Goal: Navigation & Orientation: Find specific page/section

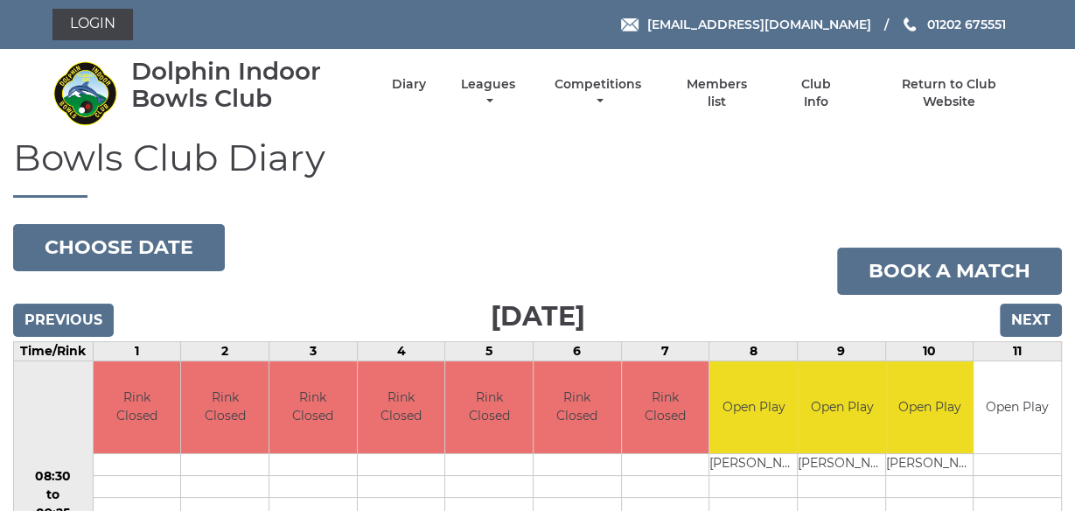
click at [492, 190] on h1 "Bowls Club Diary" at bounding box center [537, 167] width 1049 height 60
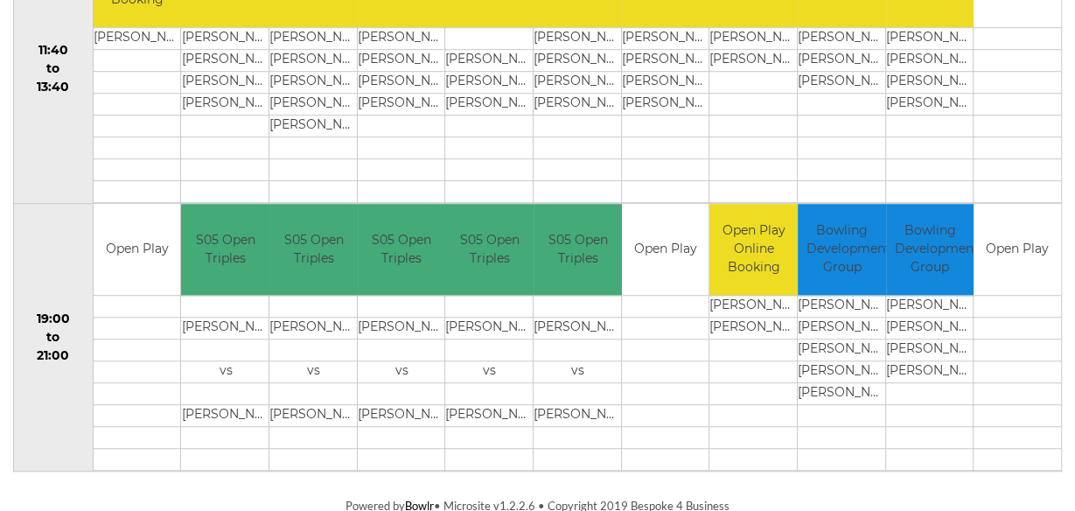
scroll to position [963, 0]
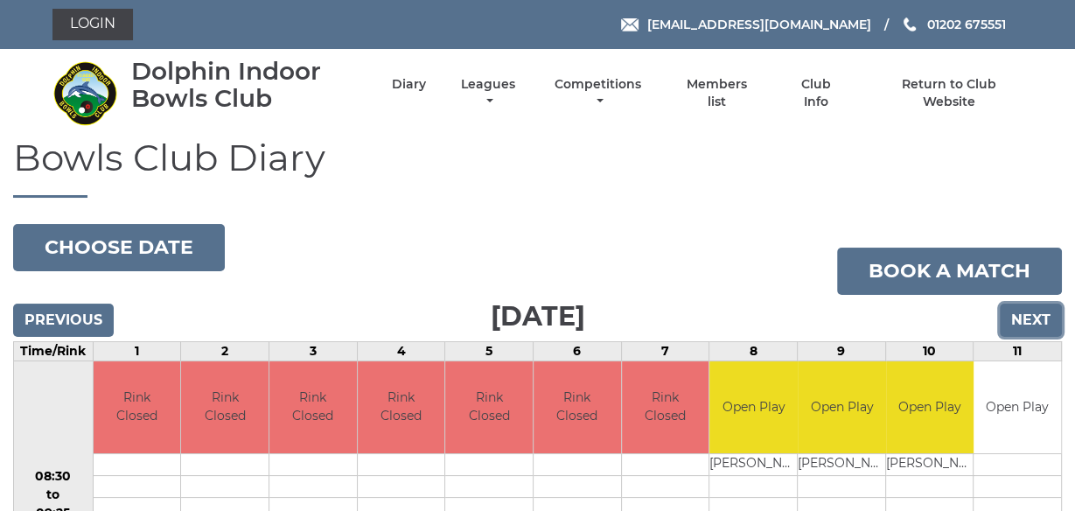
click at [1029, 319] on input "Next" at bounding box center [1031, 319] width 62 height 33
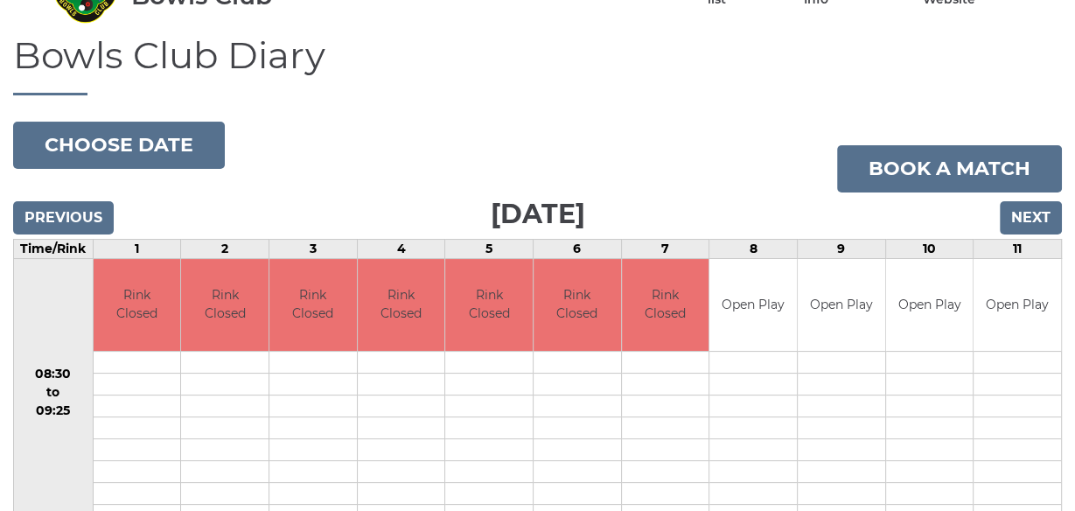
scroll to position [84, 0]
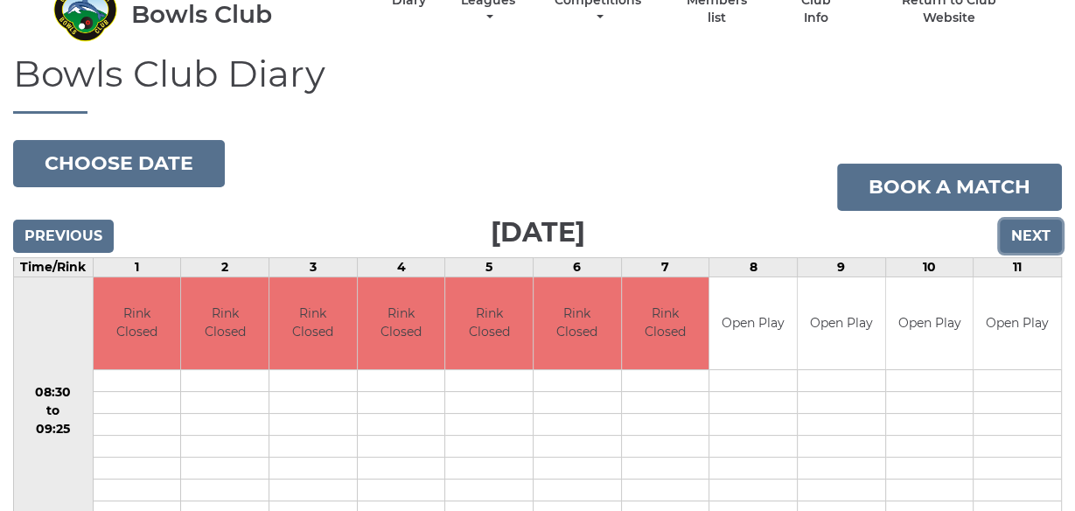
click at [1026, 236] on input "Next" at bounding box center [1031, 236] width 62 height 33
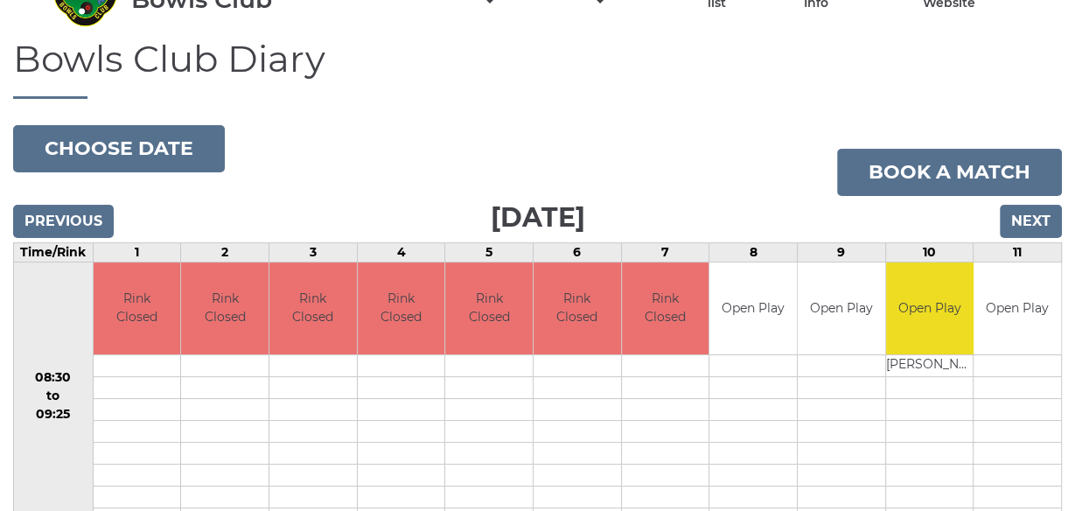
scroll to position [67, 0]
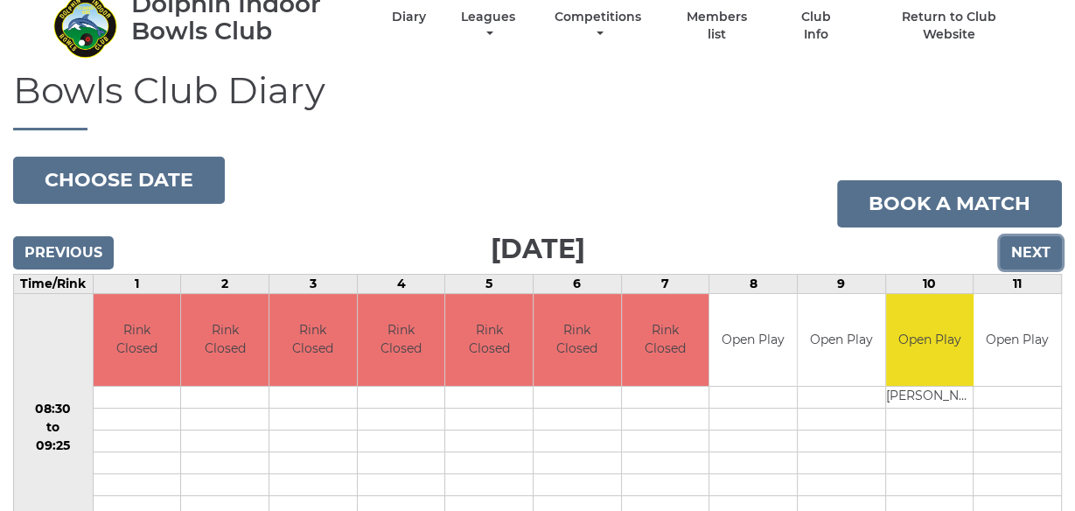
click at [1023, 248] on input "Next" at bounding box center [1031, 252] width 62 height 33
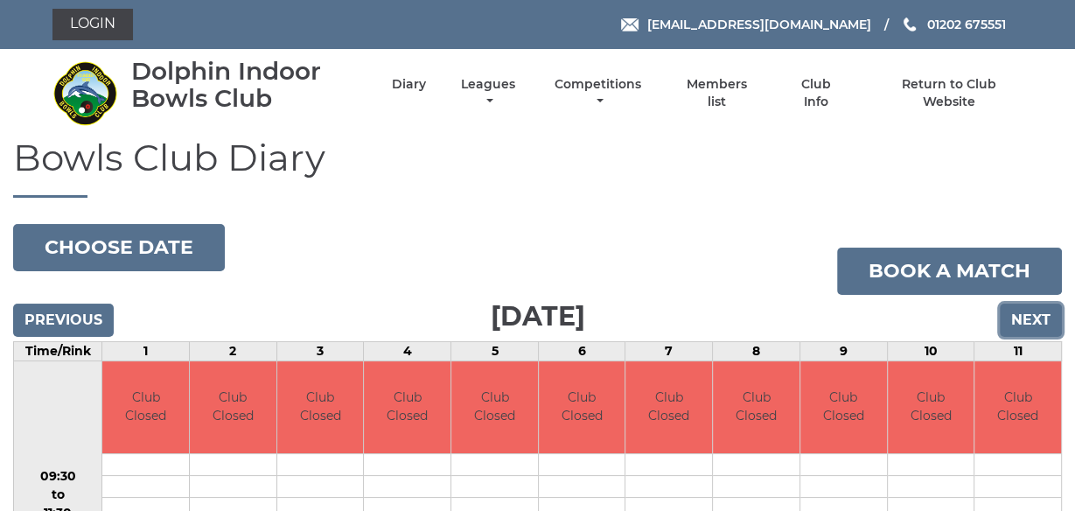
click at [1030, 312] on input "Next" at bounding box center [1031, 319] width 62 height 33
click at [1029, 313] on input "Next" at bounding box center [1031, 319] width 62 height 33
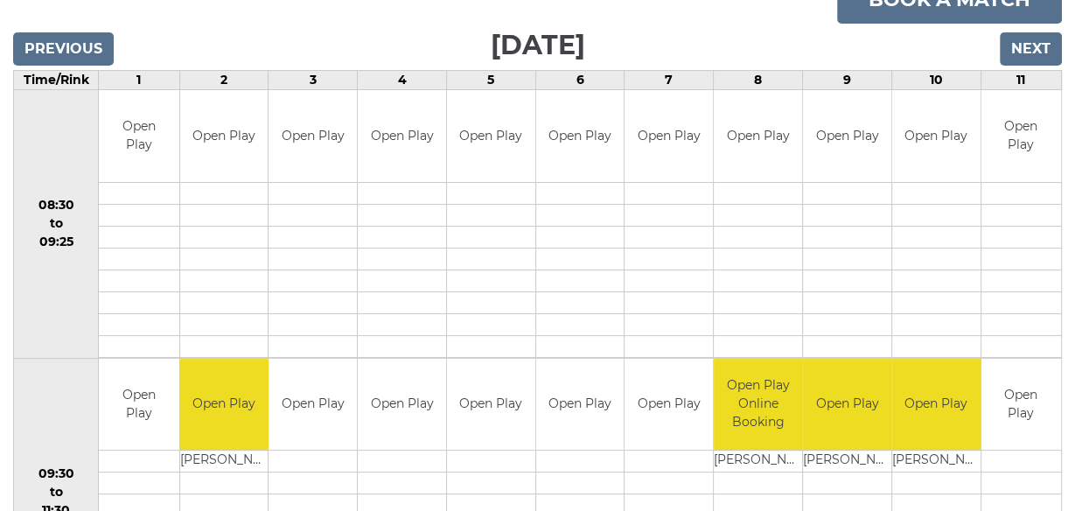
scroll to position [252, 0]
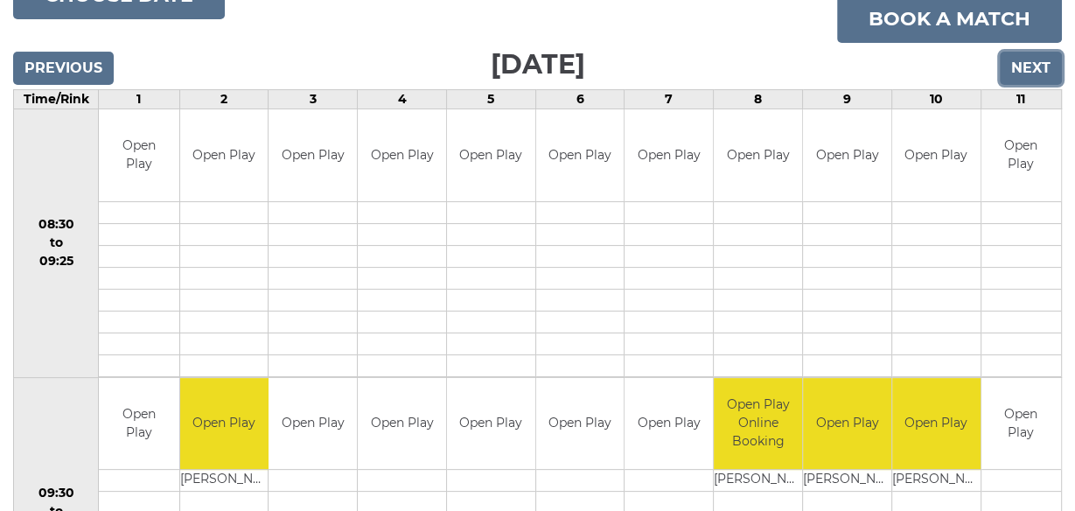
click at [1038, 61] on input "Next" at bounding box center [1031, 68] width 62 height 33
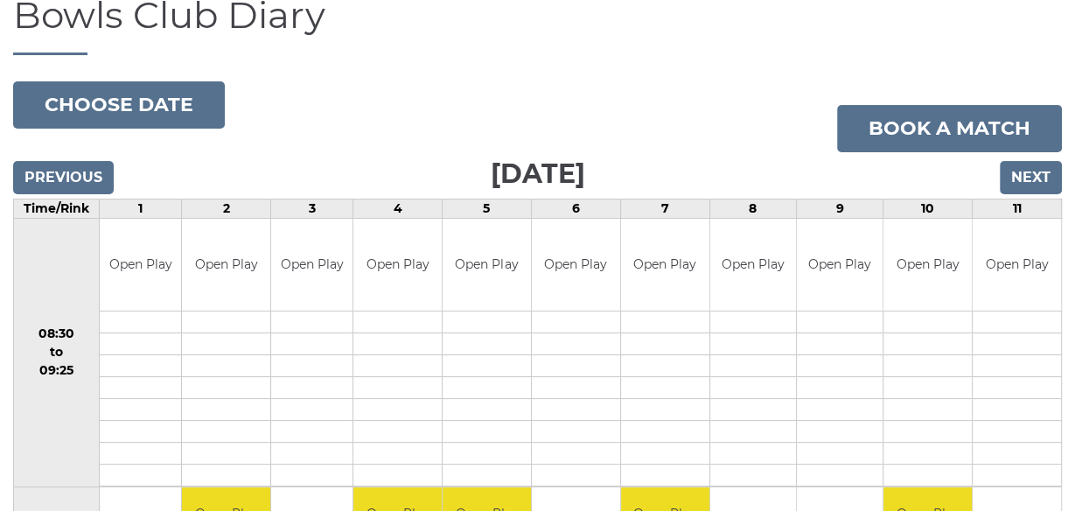
scroll to position [140, 0]
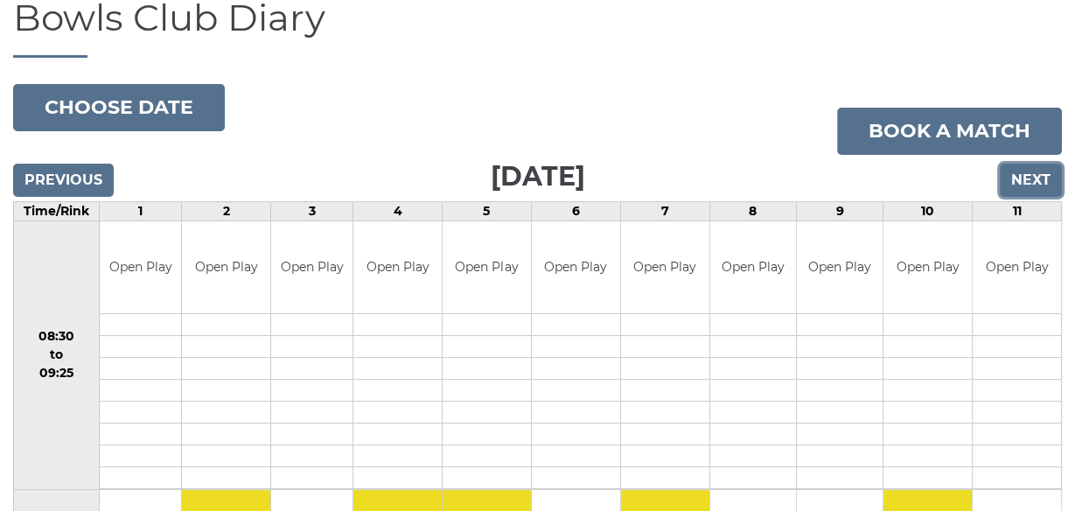
click at [1027, 181] on input "Next" at bounding box center [1031, 180] width 62 height 33
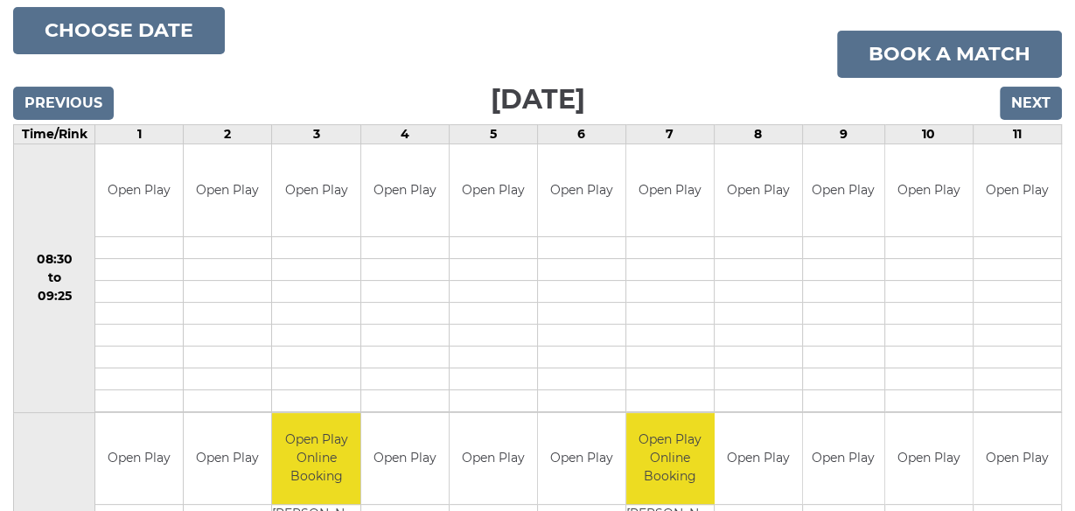
scroll to position [196, 0]
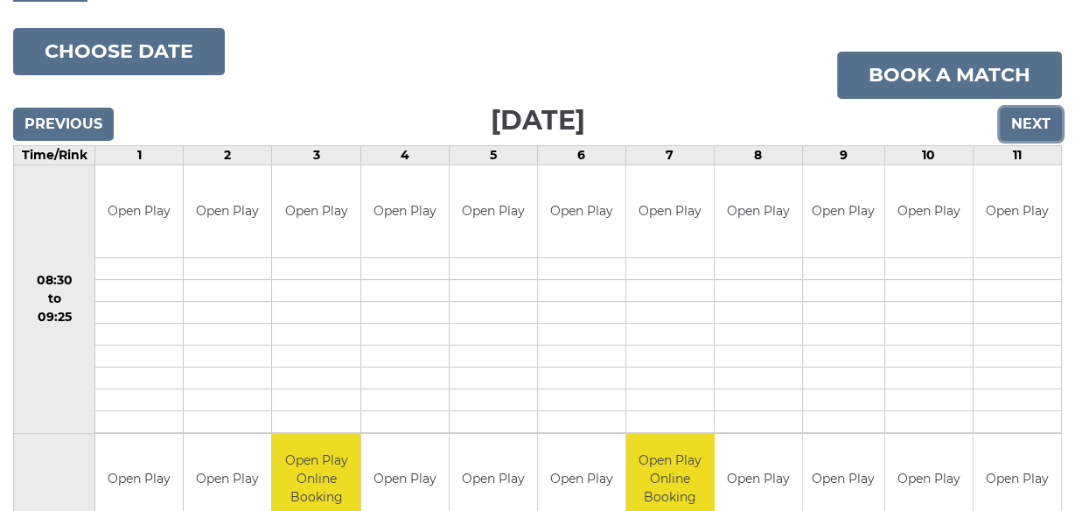
click at [1027, 123] on input "Next" at bounding box center [1031, 124] width 62 height 33
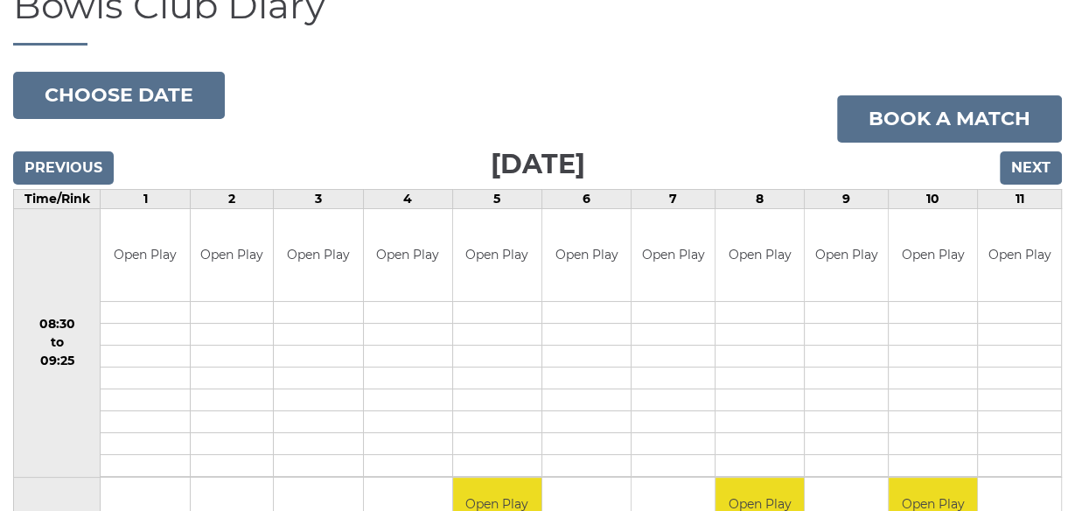
scroll to position [140, 0]
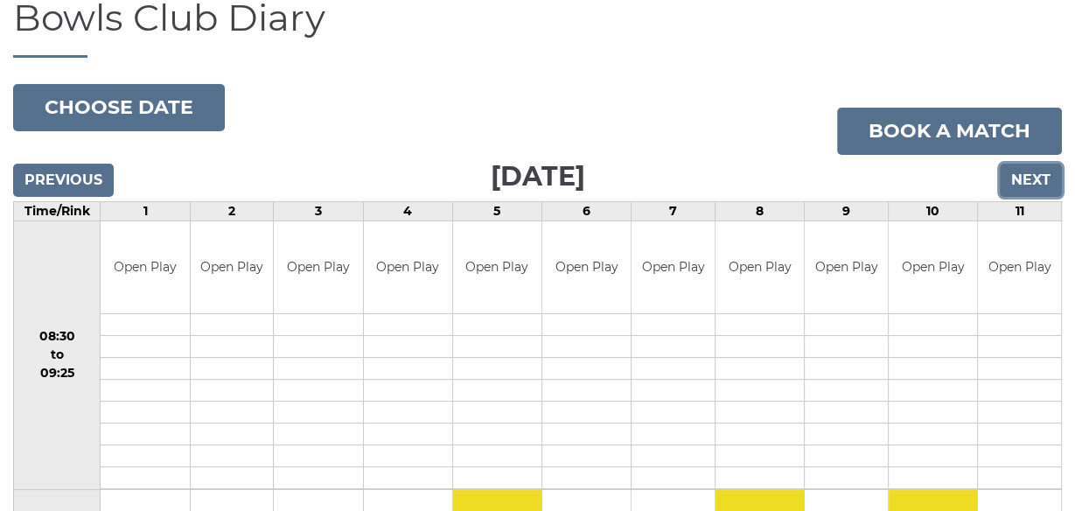
click at [1032, 178] on input "Next" at bounding box center [1031, 180] width 62 height 33
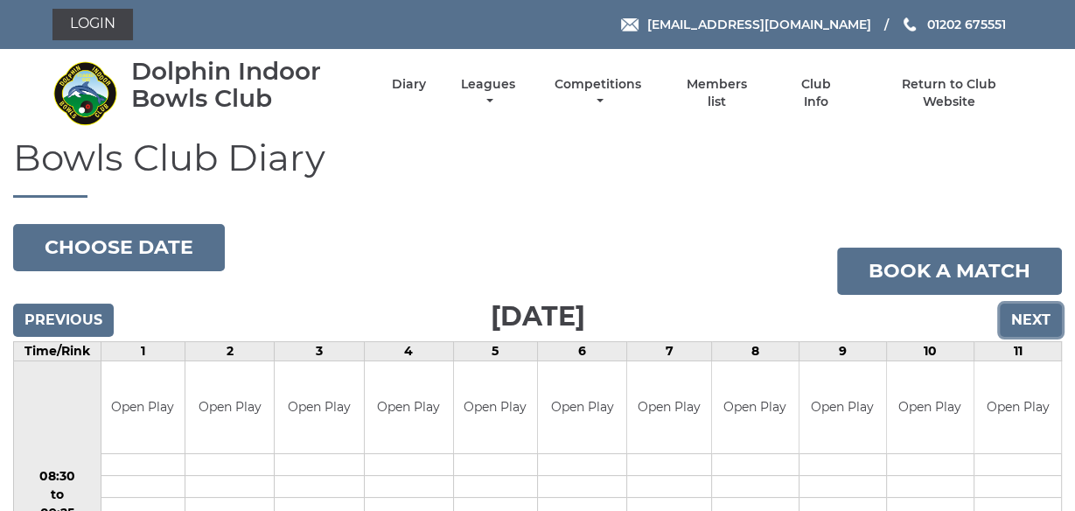
click at [1035, 315] on input "Next" at bounding box center [1031, 319] width 62 height 33
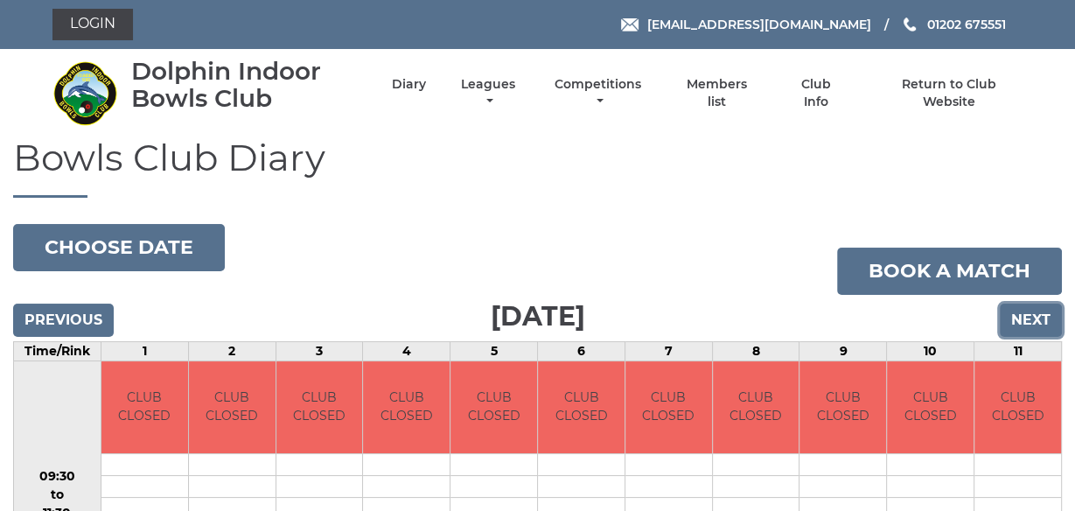
click at [1035, 316] on input "Next" at bounding box center [1031, 319] width 62 height 33
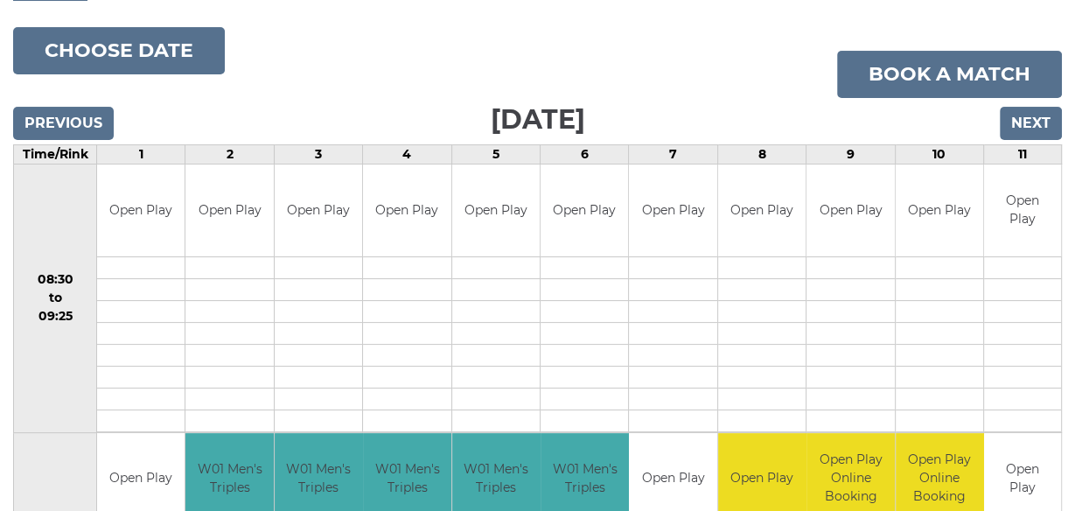
scroll to position [140, 0]
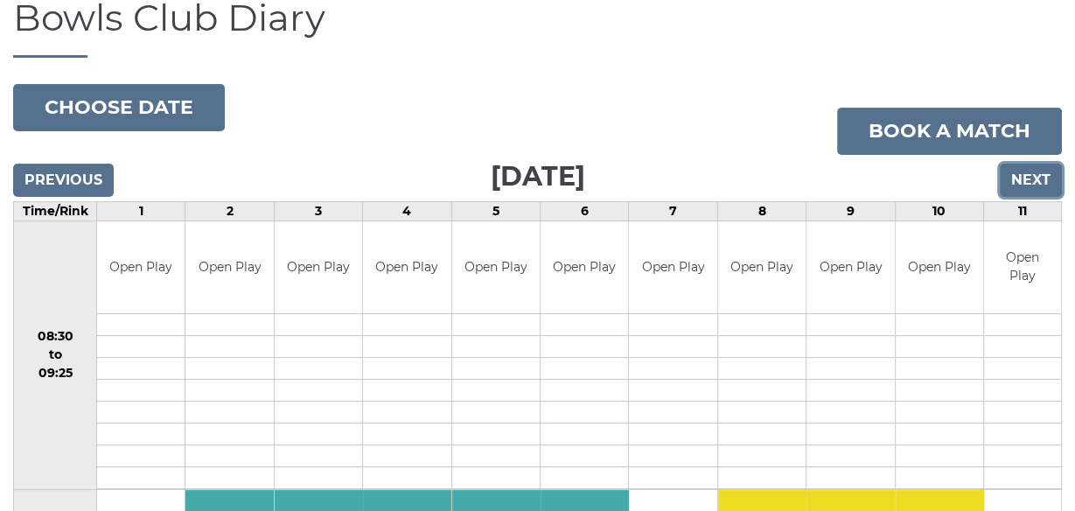
click at [1032, 179] on input "Next" at bounding box center [1031, 180] width 62 height 33
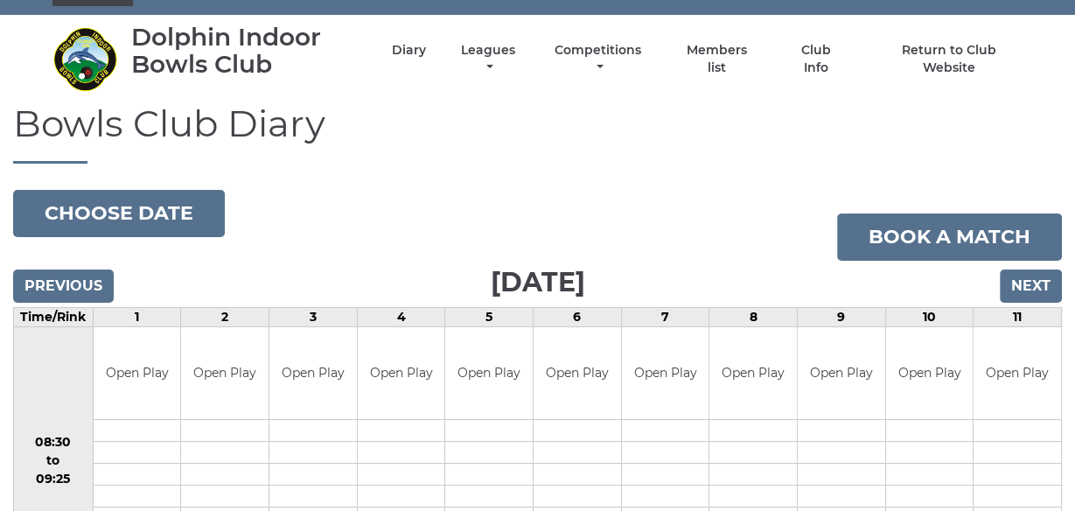
scroll to position [28, 0]
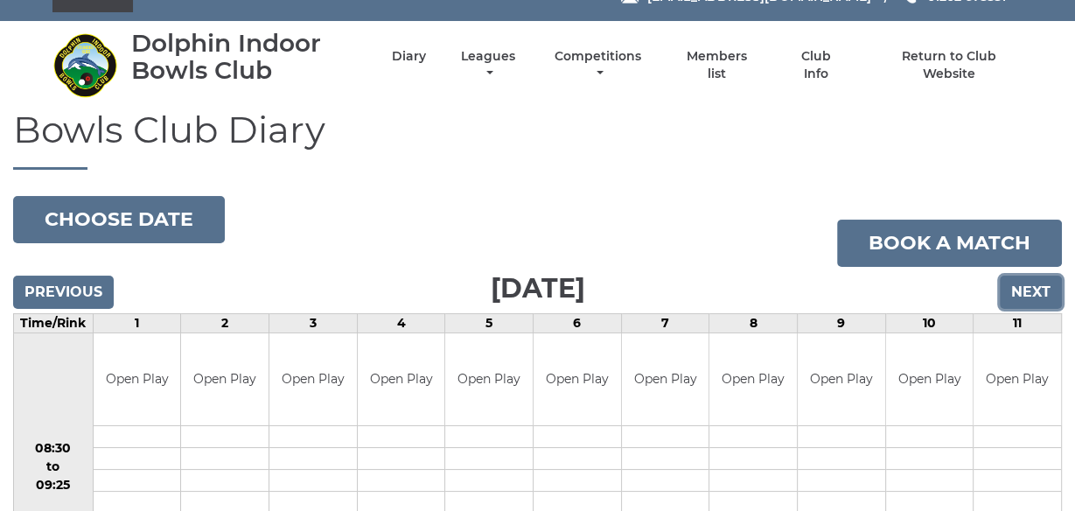
click at [1032, 291] on input "Next" at bounding box center [1031, 292] width 62 height 33
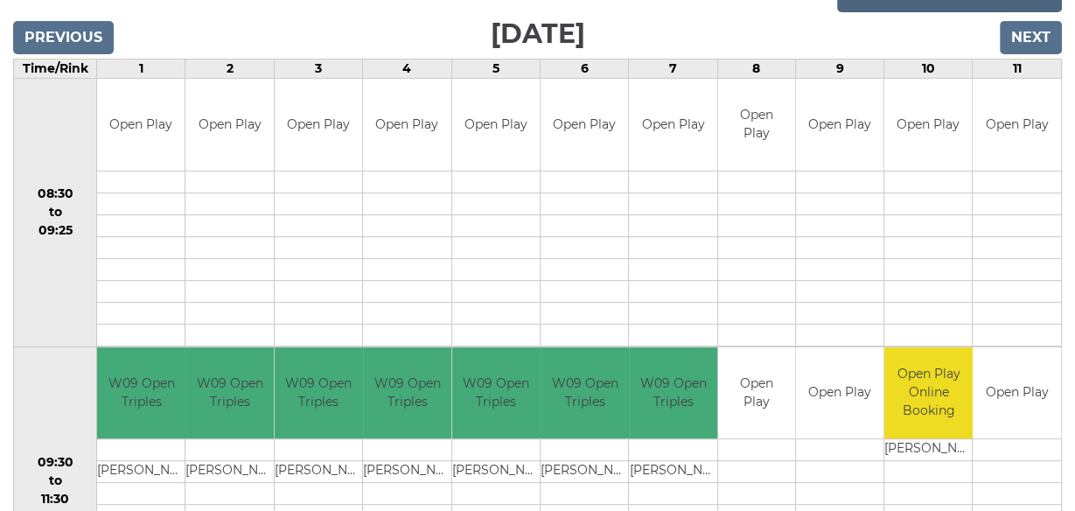
scroll to position [280, 0]
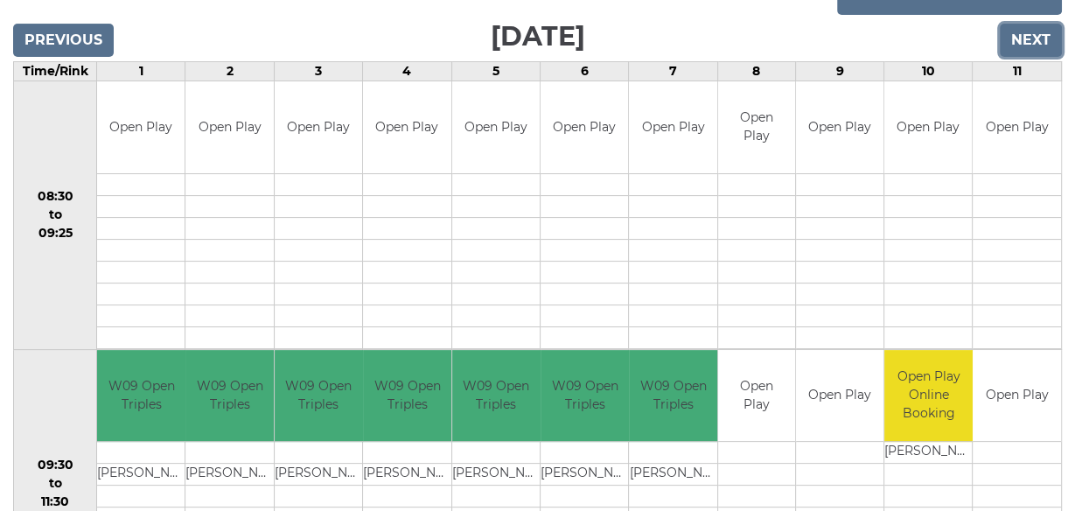
click at [1037, 35] on input "Next" at bounding box center [1031, 40] width 62 height 33
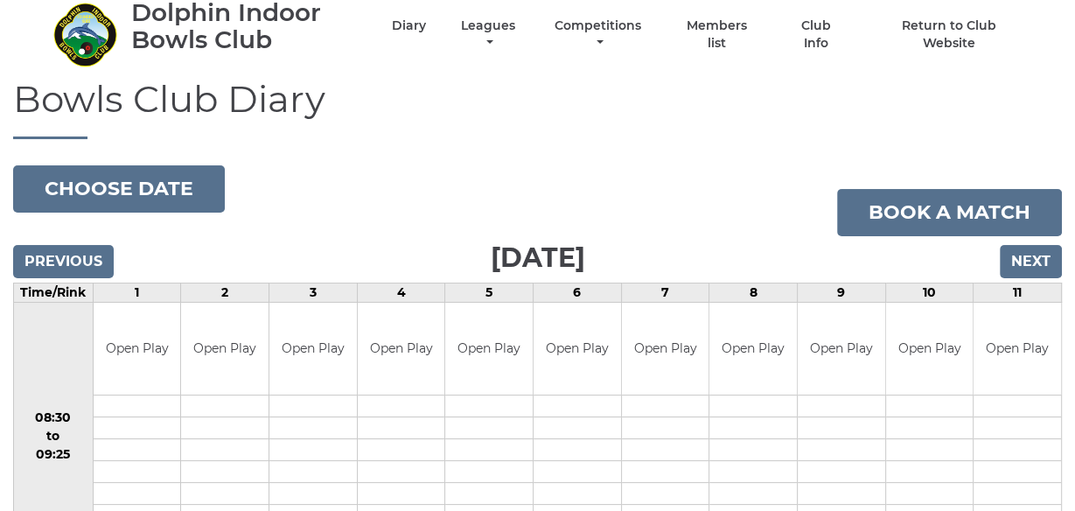
scroll to position [56, 0]
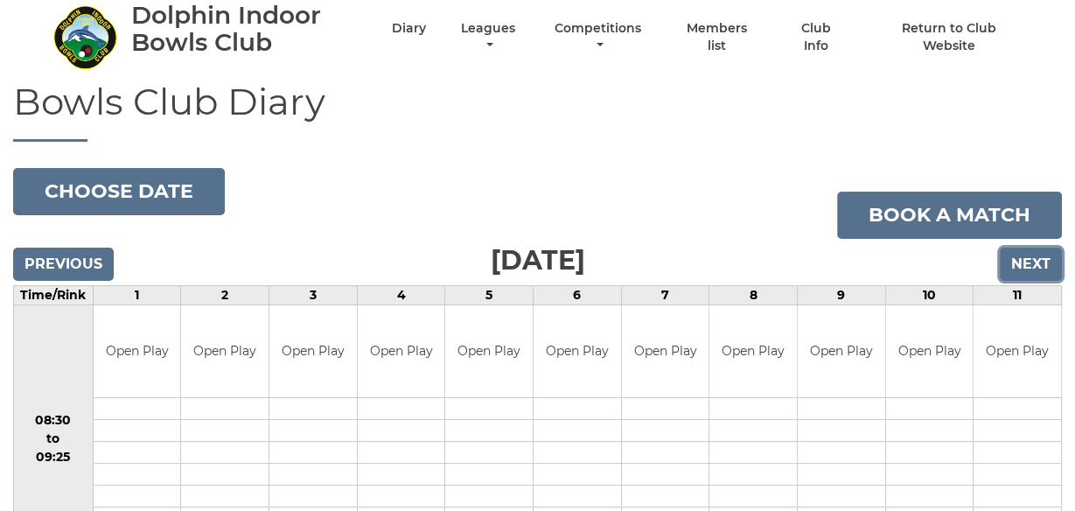
click at [1032, 267] on input "Next" at bounding box center [1031, 264] width 62 height 33
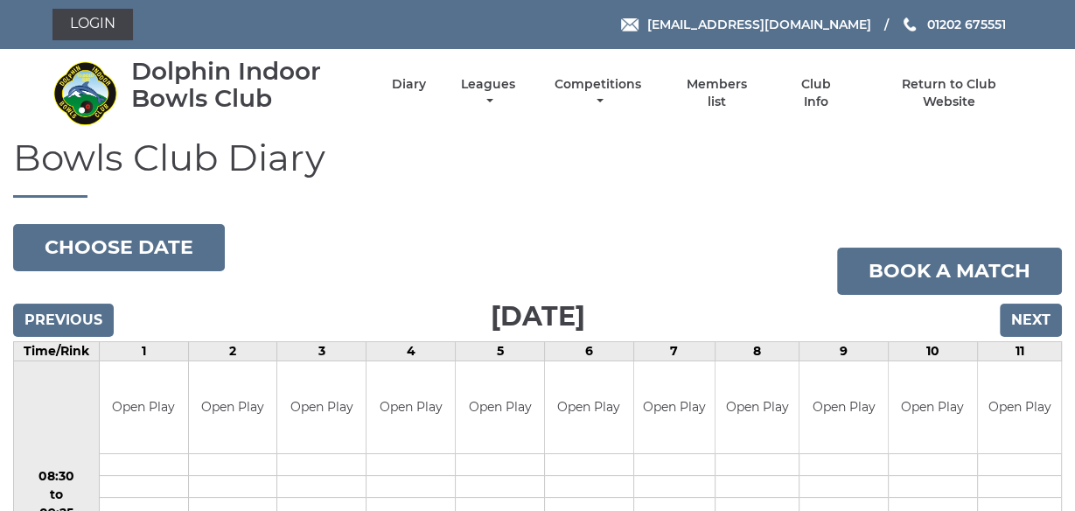
click at [771, 150] on h1 "Bowls Club Diary" at bounding box center [537, 167] width 1049 height 60
click at [0, 56] on nav "Dolphin Indoor Bowls Club Diary Leagues Club leagues - Winter 2025/2026 Club le…" at bounding box center [537, 93] width 1075 height 88
click at [411, 84] on link "Diary" at bounding box center [409, 86] width 34 height 17
